Goal: Task Accomplishment & Management: Manage account settings

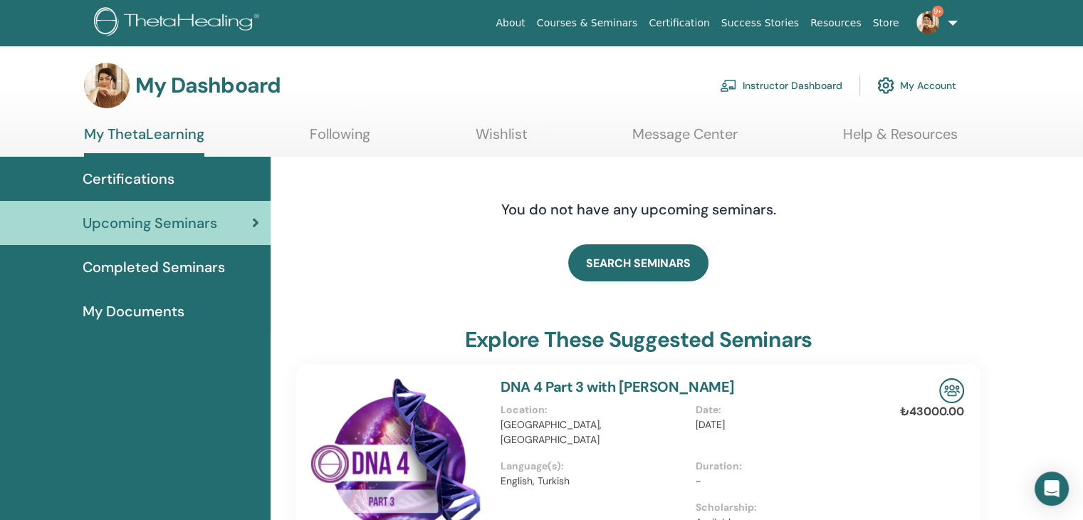
click at [795, 89] on link "Instructor Dashboard" at bounding box center [781, 85] width 122 height 31
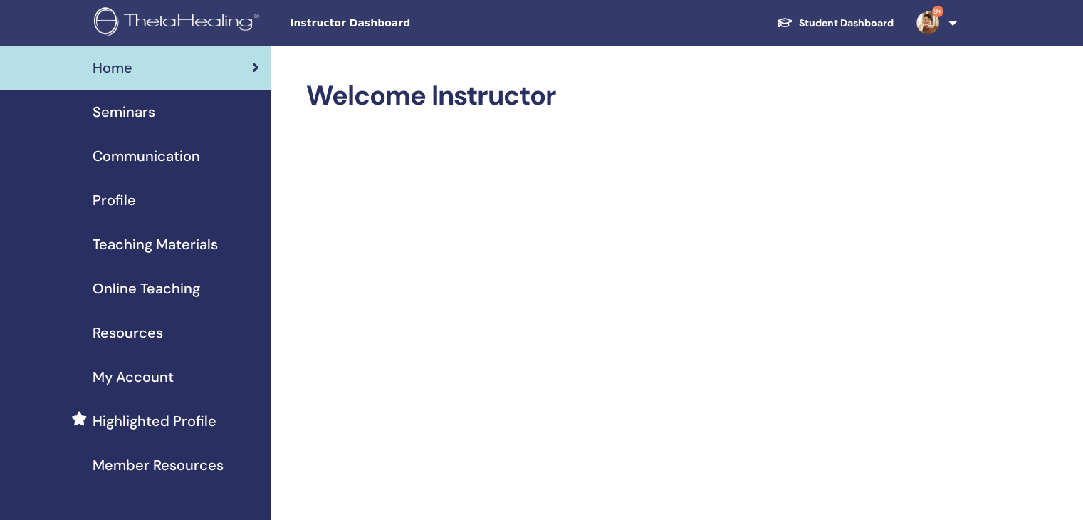
click at [117, 113] on span "Seminars" at bounding box center [124, 111] width 63 height 21
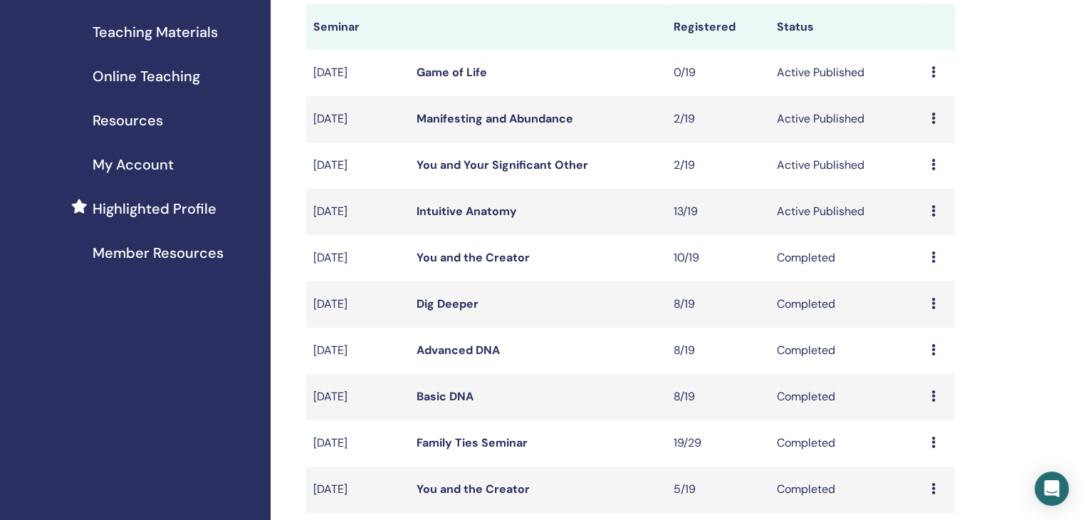
scroll to position [214, 0]
click at [932, 164] on icon at bounding box center [933, 162] width 4 height 11
click at [911, 243] on p "Cancel" at bounding box center [922, 239] width 54 height 17
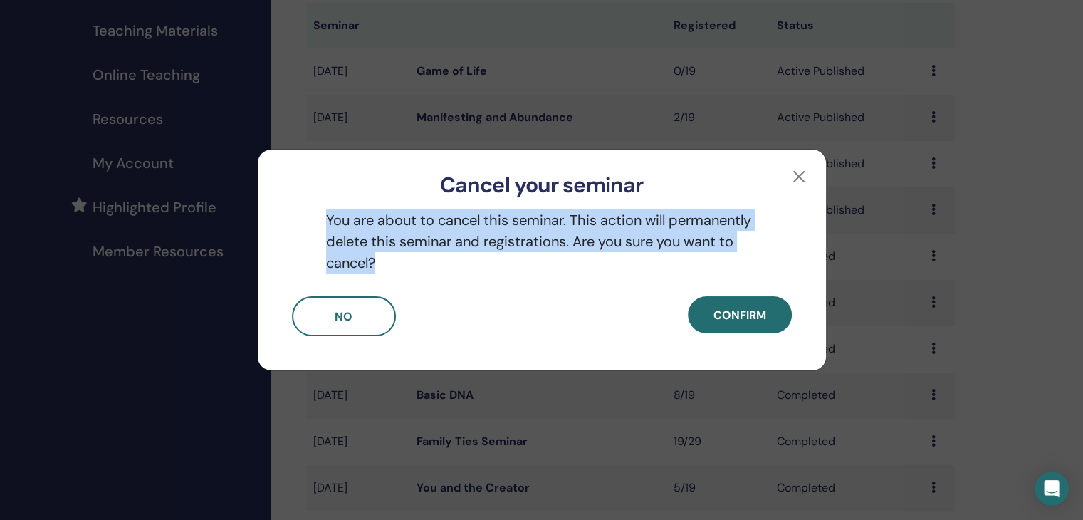
drag, startPoint x: 327, startPoint y: 216, endPoint x: 380, endPoint y: 263, distance: 71.1
click at [380, 263] on p "You are about to cancel this seminar. This action will permanently delete this …" at bounding box center [542, 241] width 500 height 64
copy p "You are about to cancel this seminar. This action will permanently delete this …"
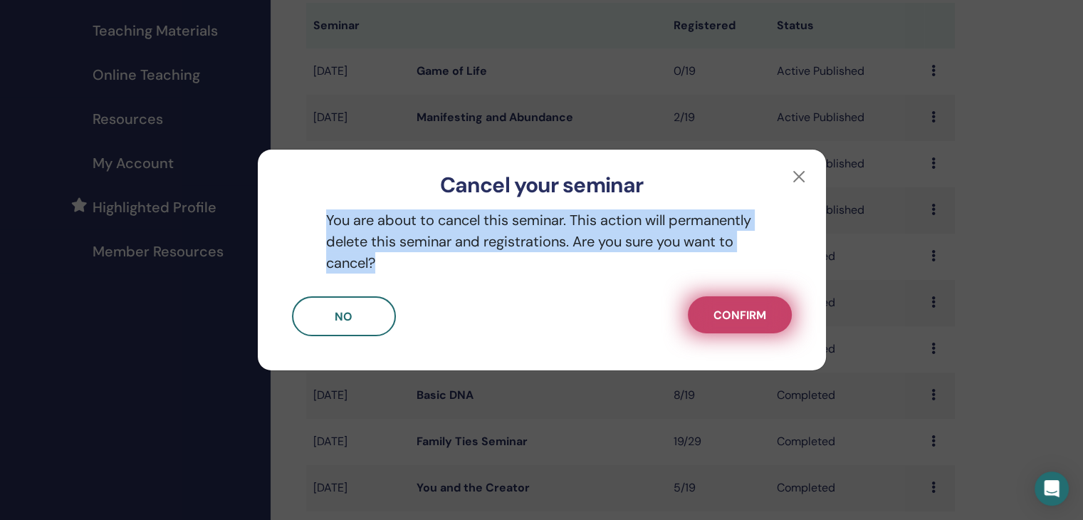
click at [760, 316] on span "Confirm" at bounding box center [739, 315] width 53 height 15
